Goal: Find contact information: Find contact information

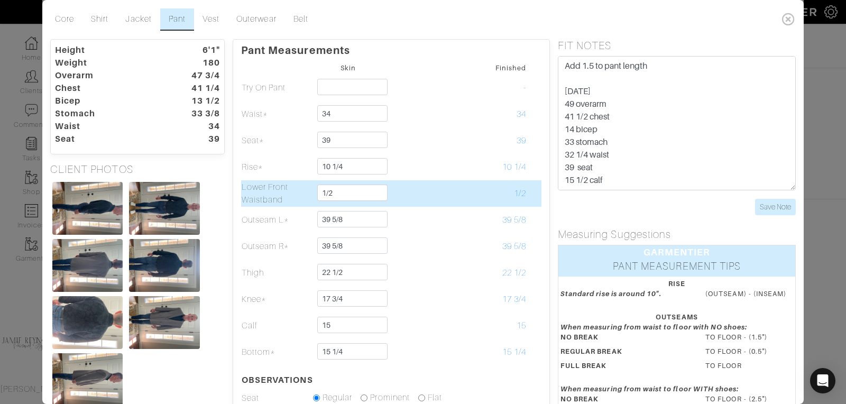
scroll to position [7, 0]
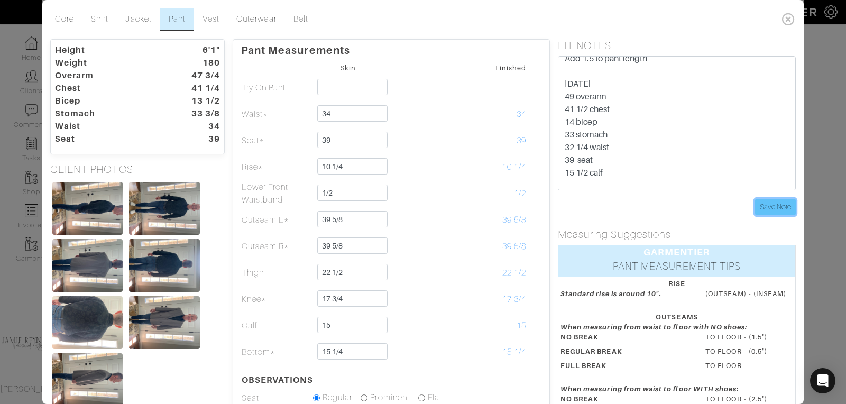
click at [774, 201] on input "Save Note" at bounding box center [775, 207] width 41 height 16
click at [790, 19] on icon at bounding box center [789, 18] width 22 height 21
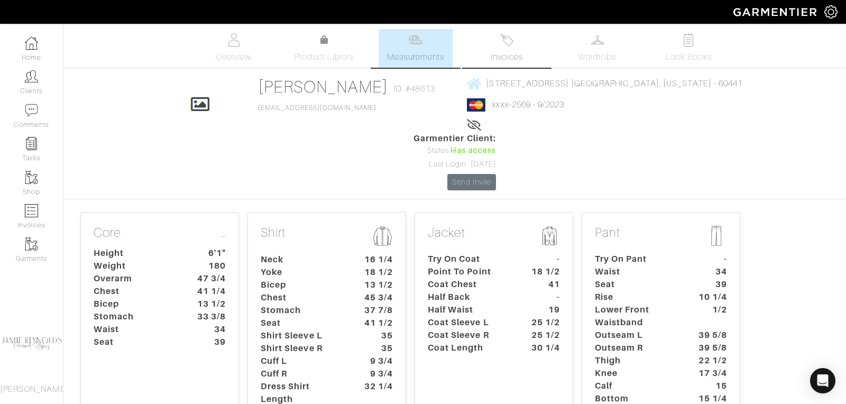
click at [505, 46] on link "Invoices" at bounding box center [506, 48] width 74 height 39
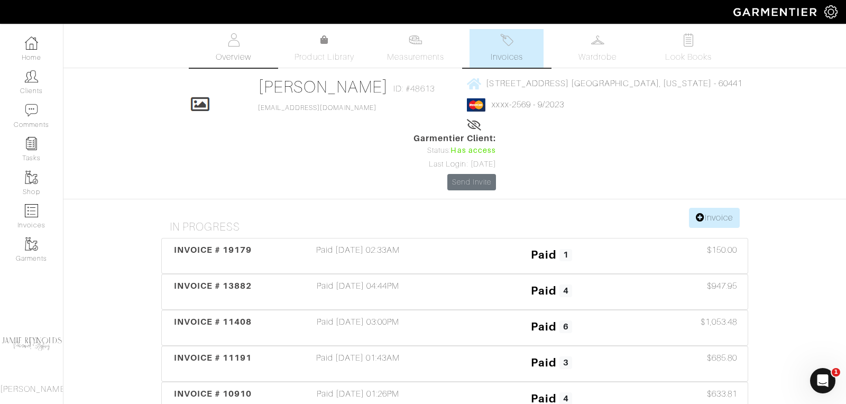
click at [240, 64] on link "Overview" at bounding box center [234, 48] width 74 height 39
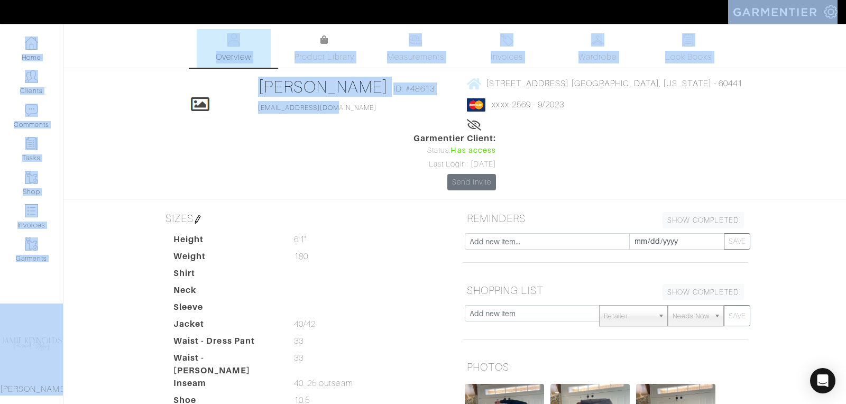
drag, startPoint x: 347, startPoint y: 110, endPoint x: 271, endPoint y: 117, distance: 76.4
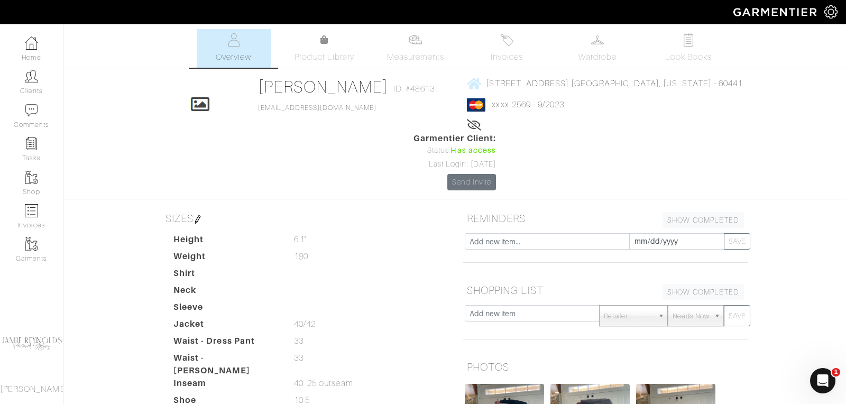
click at [252, 126] on div "Click To Edit [PERSON_NAME] ID: #48613 [EMAIL_ADDRESS][DOMAIN_NAME] [STREET_ADD…" at bounding box center [454, 134] width 603 height 114
drag, startPoint x: 347, startPoint y: 108, endPoint x: 263, endPoint y: 112, distance: 84.1
click at [263, 112] on div "Click To Edit [PERSON_NAME] ID: #48613 [EMAIL_ADDRESS][DOMAIN_NAME] [STREET_ADD…" at bounding box center [454, 134] width 603 height 114
copy link "[EMAIL_ADDRESS][DOMAIN_NAME]"
